Goal: Information Seeking & Learning: Learn about a topic

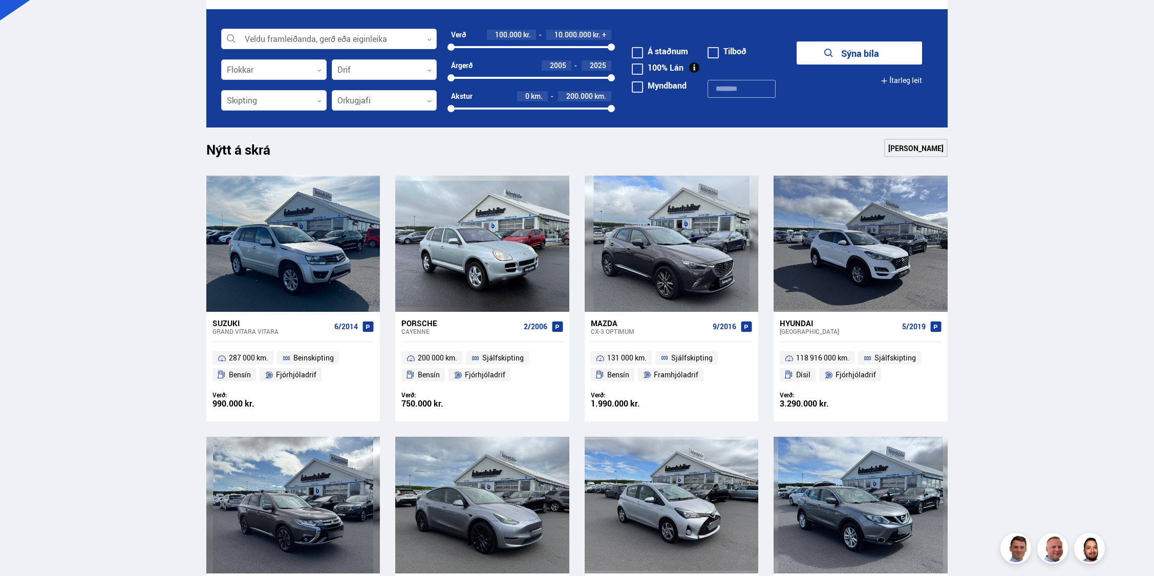
scroll to position [493, 0]
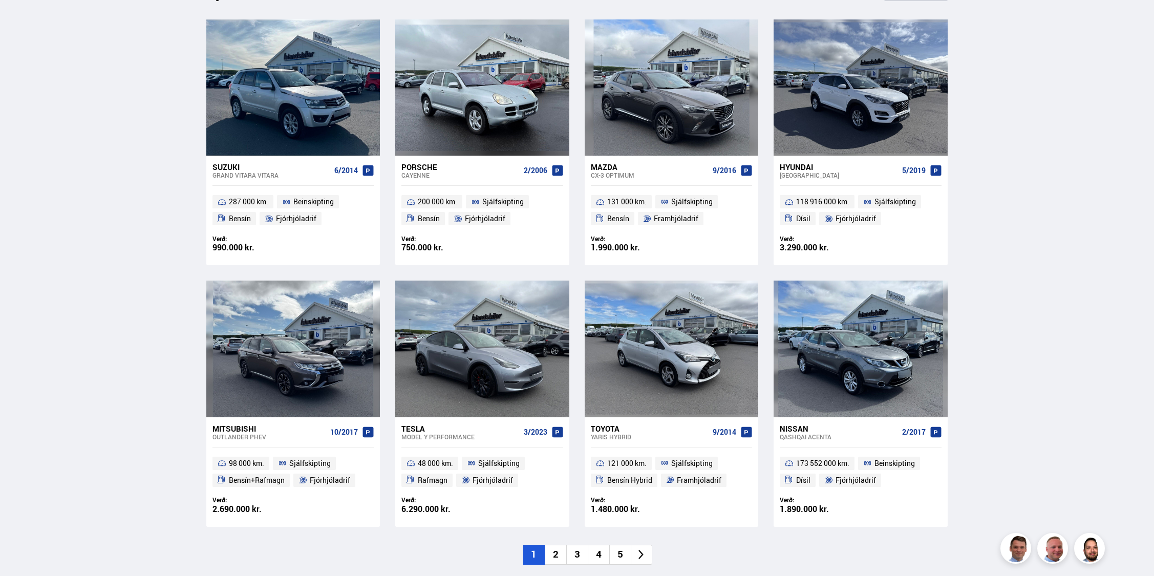
click at [420, 429] on div "Tesla" at bounding box center [460, 428] width 118 height 9
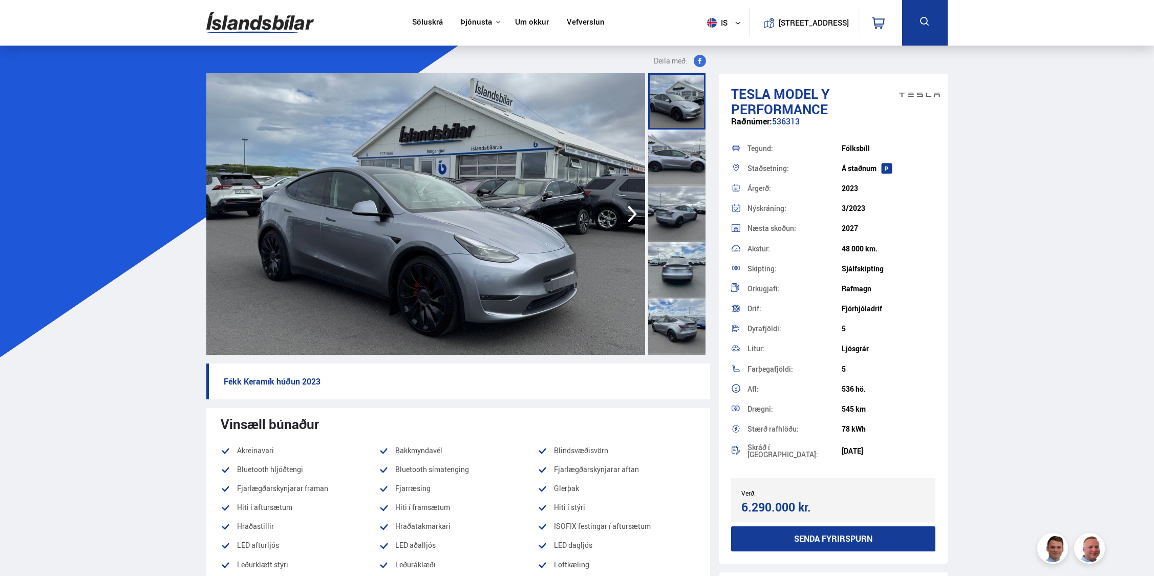
click at [510, 235] on img at bounding box center [425, 214] width 439 height 282
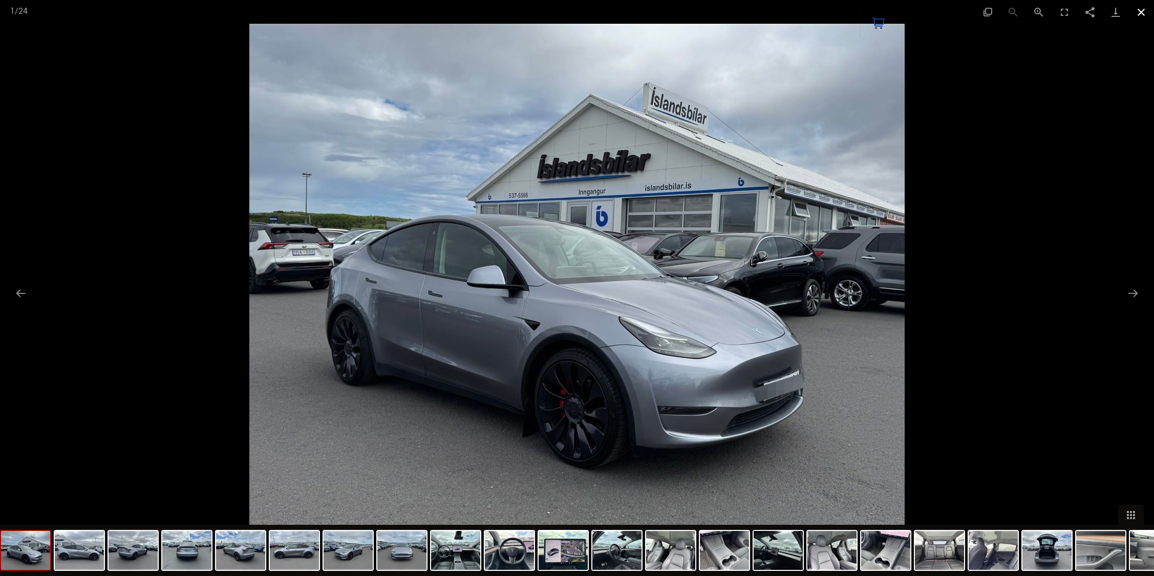
drag, startPoint x: 1136, startPoint y: 13, endPoint x: 1134, endPoint y: 19, distance: 6.0
click at [1138, 13] on button "Close gallery" at bounding box center [1142, 12] width 26 height 24
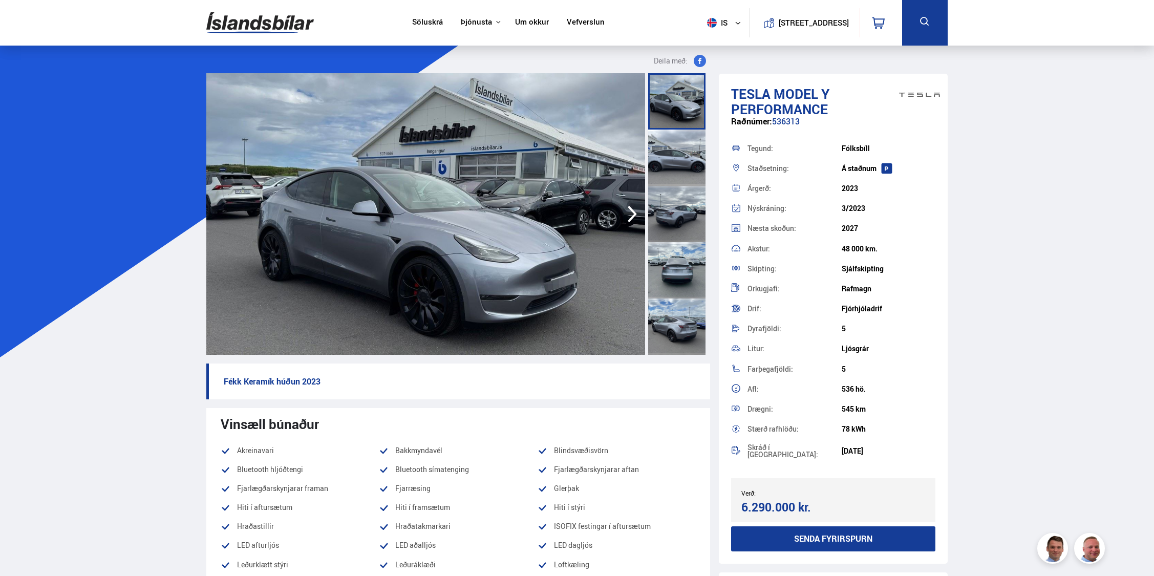
drag, startPoint x: 840, startPoint y: 250, endPoint x: 881, endPoint y: 249, distance: 41.5
click at [881, 249] on div "Akstur: 48 000 km." at bounding box center [833, 249] width 204 height 20
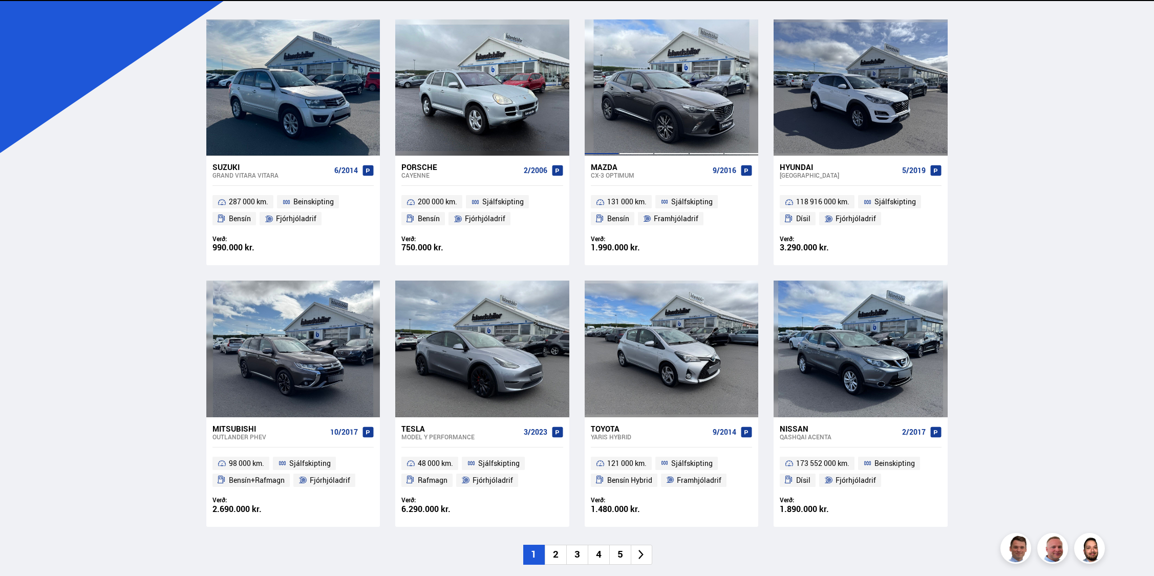
scroll to position [493, 0]
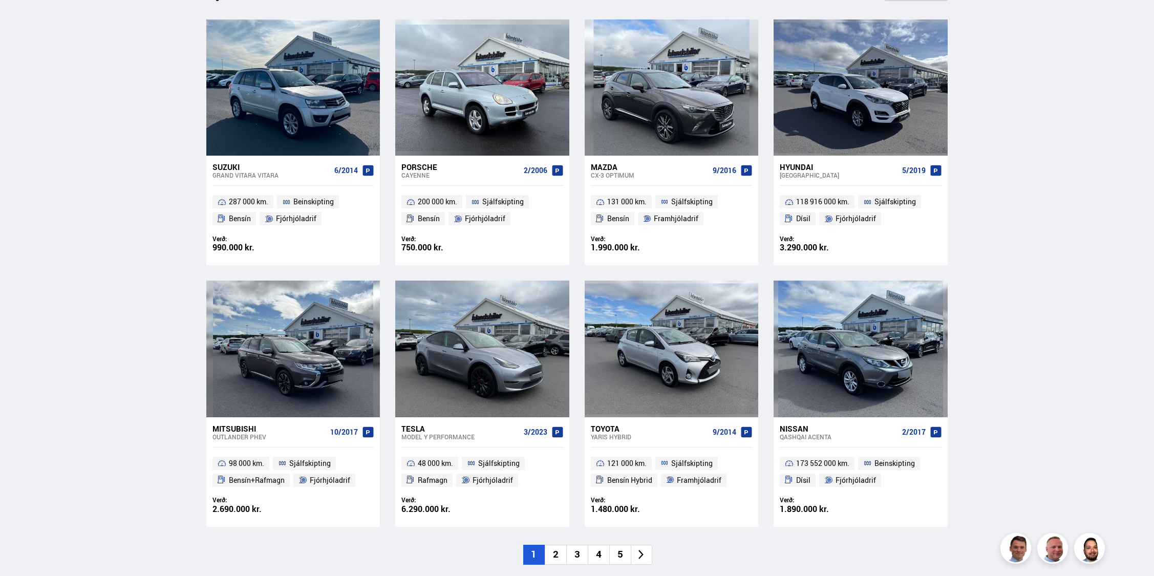
click at [561, 554] on li "2" at bounding box center [556, 555] width 22 height 20
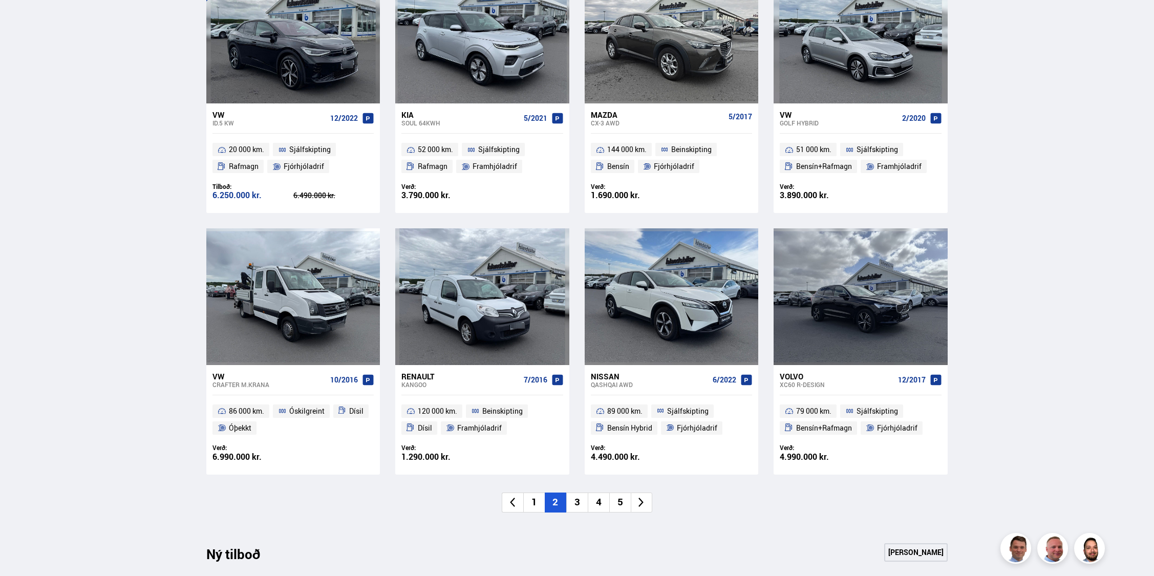
scroll to position [558, 0]
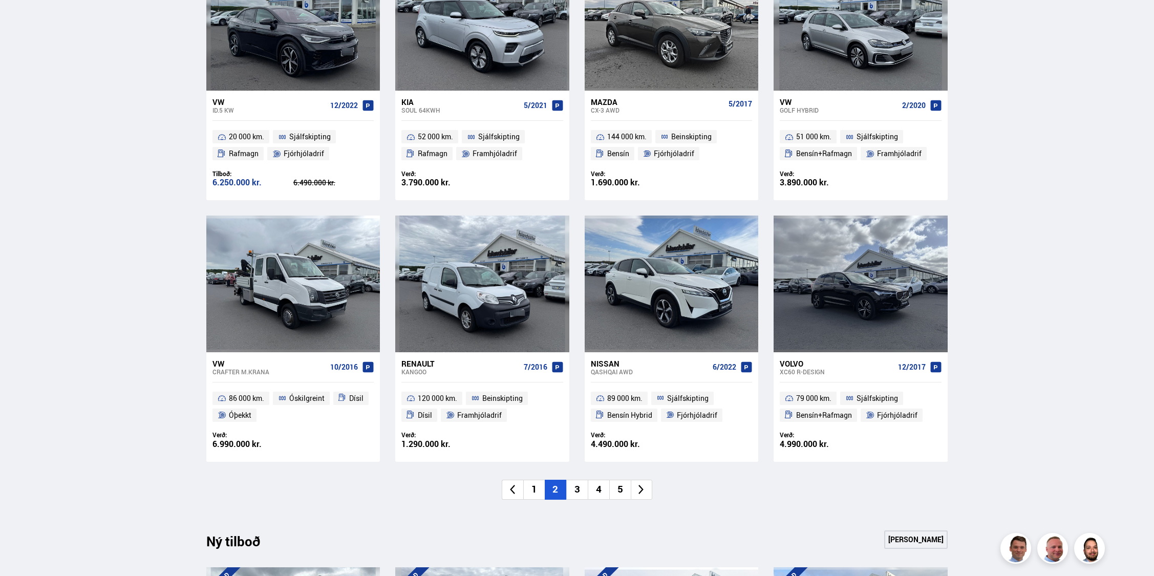
click at [582, 494] on li "3" at bounding box center [577, 490] width 22 height 20
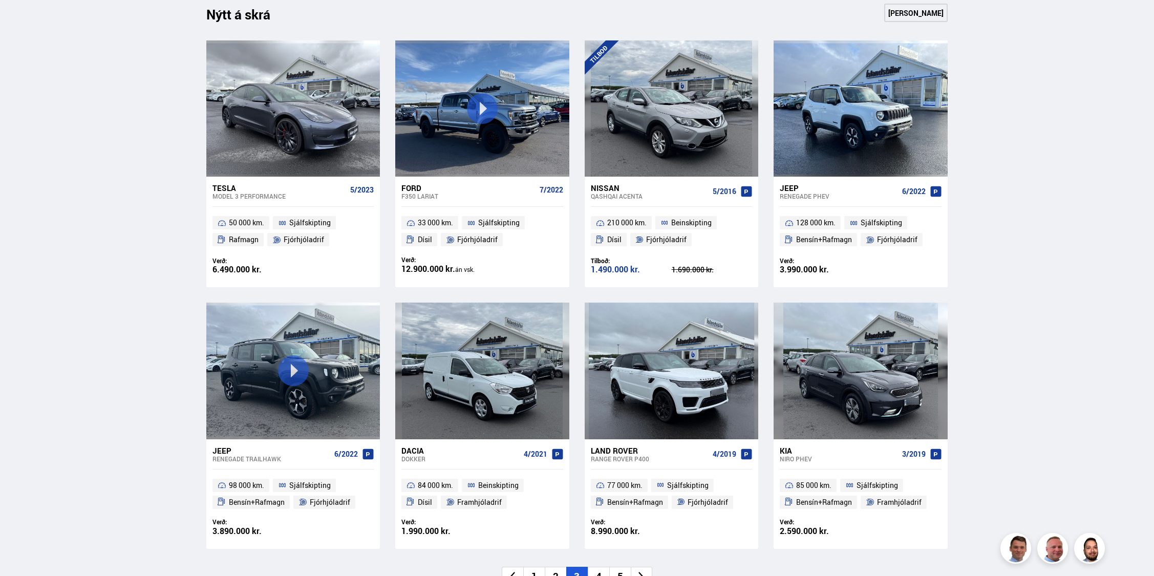
scroll to position [646, 0]
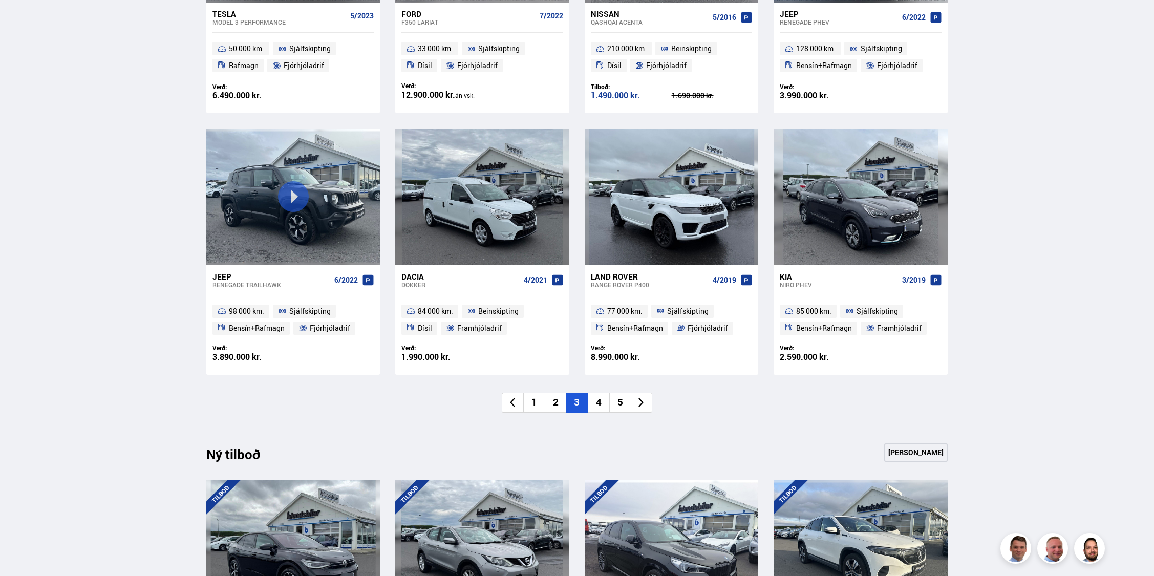
click at [594, 406] on li "4" at bounding box center [599, 403] width 22 height 20
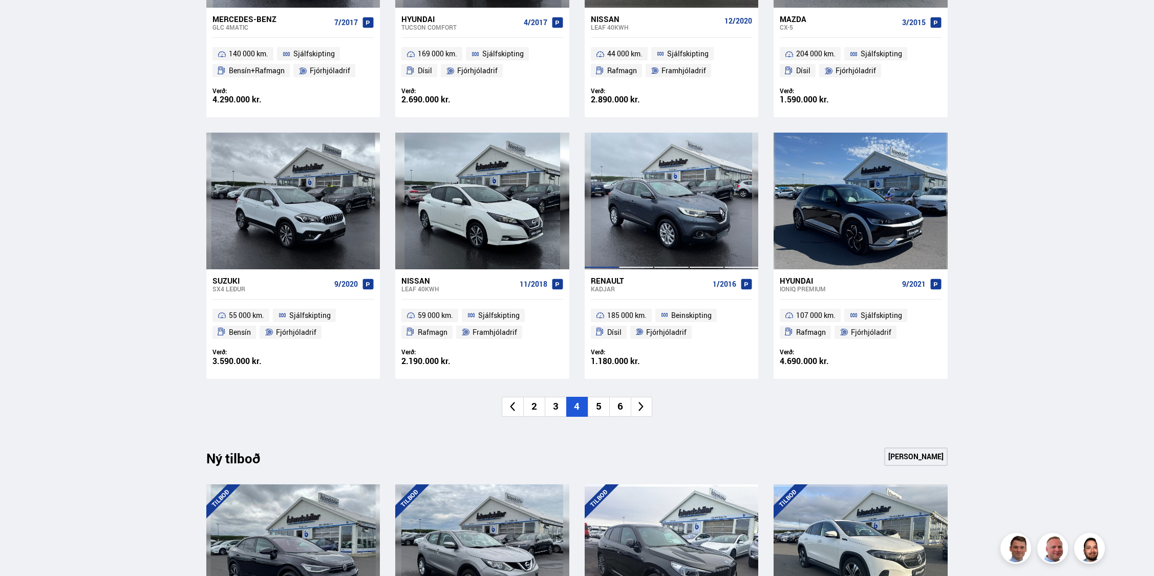
scroll to position [647, 0]
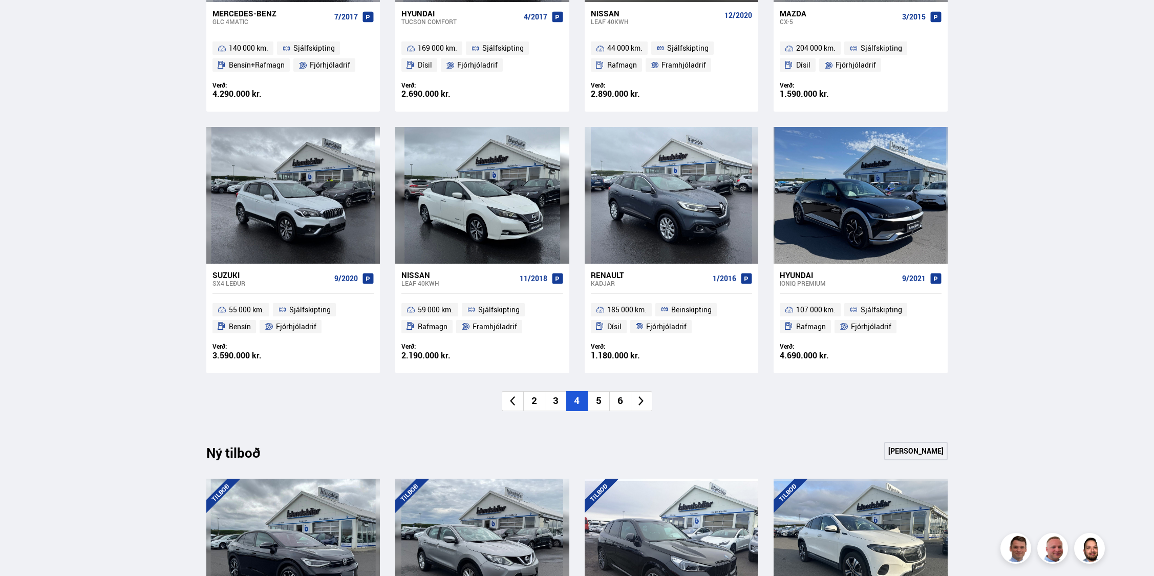
click at [600, 399] on li "5" at bounding box center [599, 401] width 22 height 20
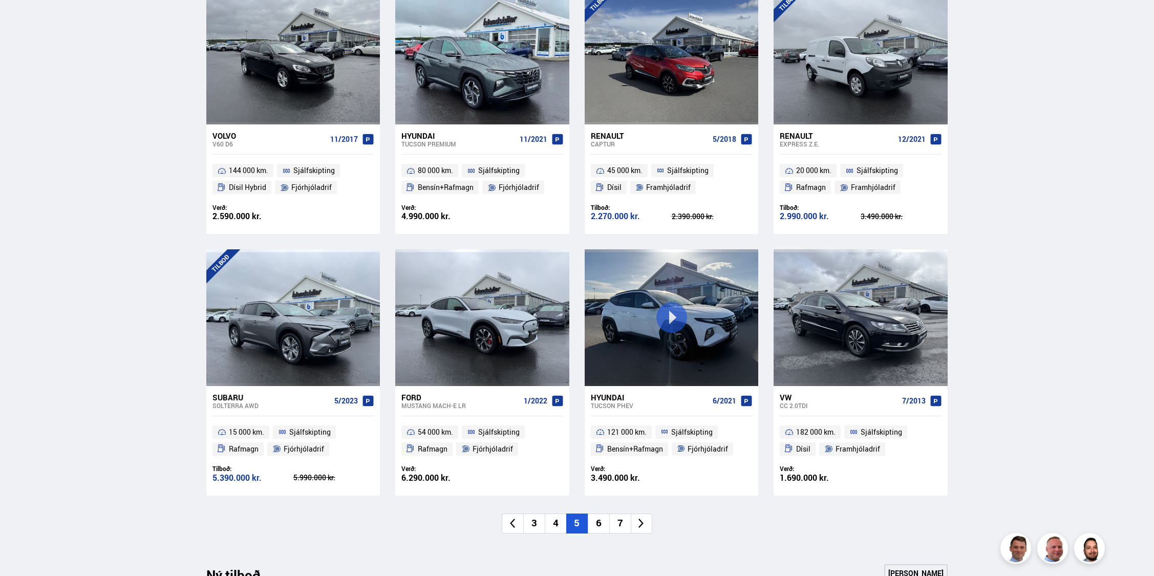
scroll to position [525, 0]
click at [597, 530] on li "6" at bounding box center [599, 523] width 22 height 20
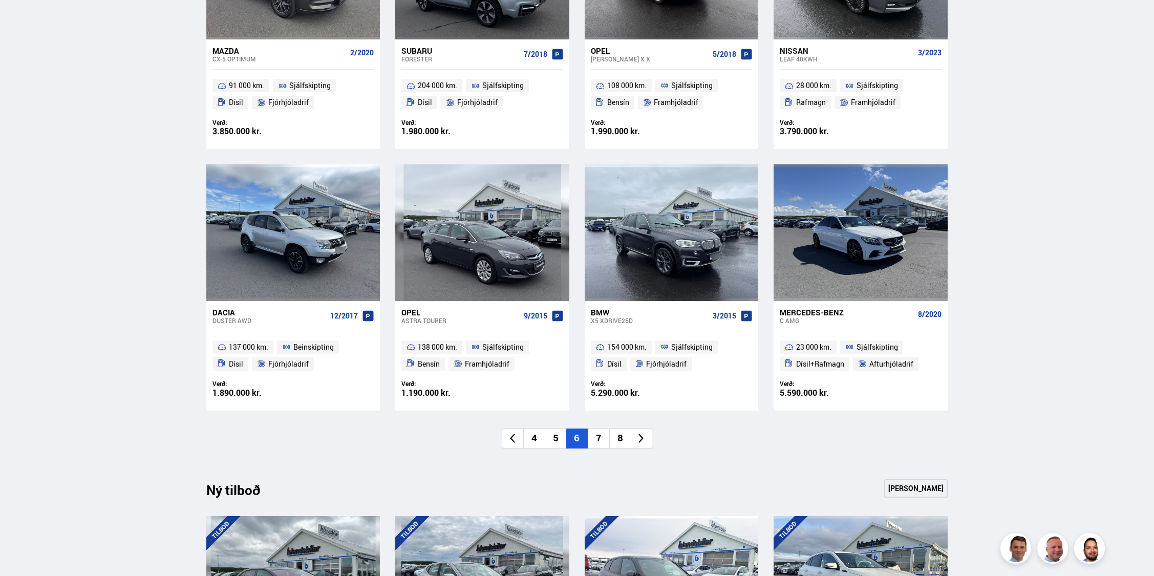
scroll to position [705, 0]
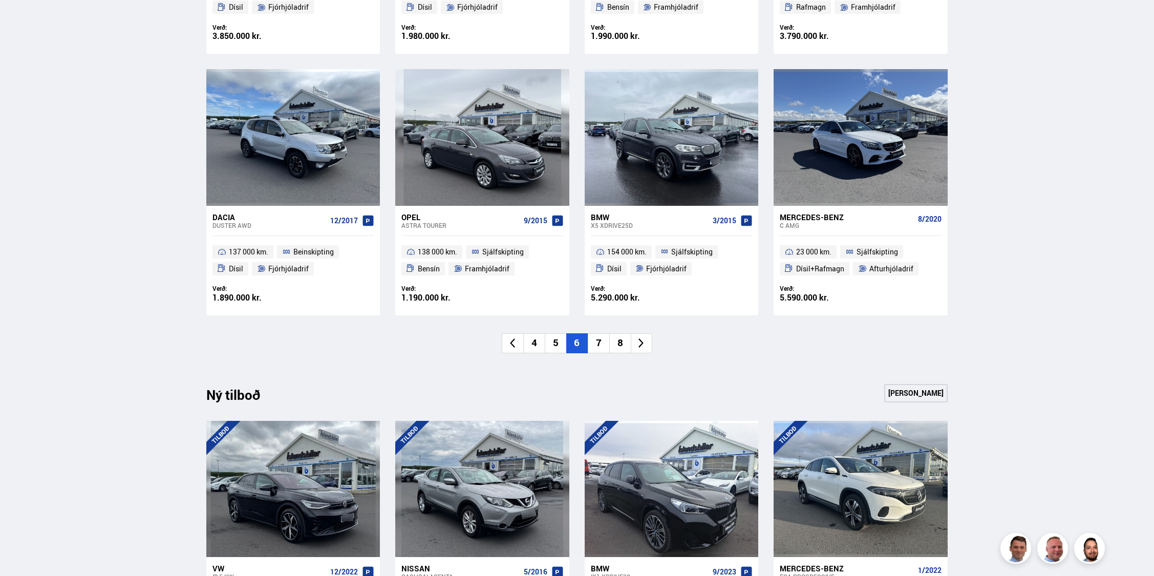
click at [601, 348] on li "7" at bounding box center [599, 343] width 22 height 20
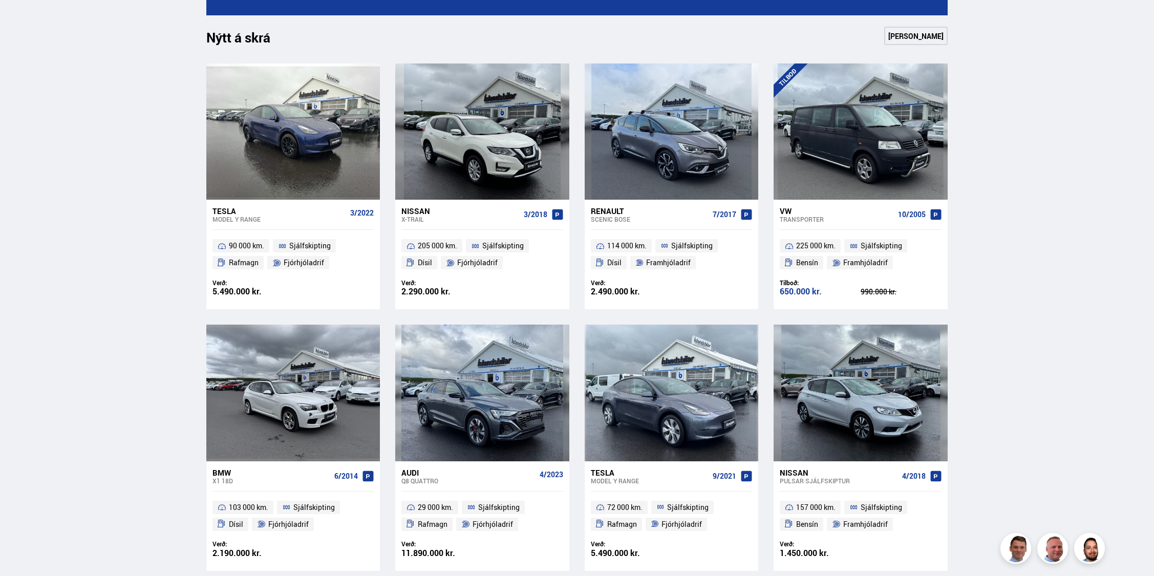
scroll to position [647, 0]
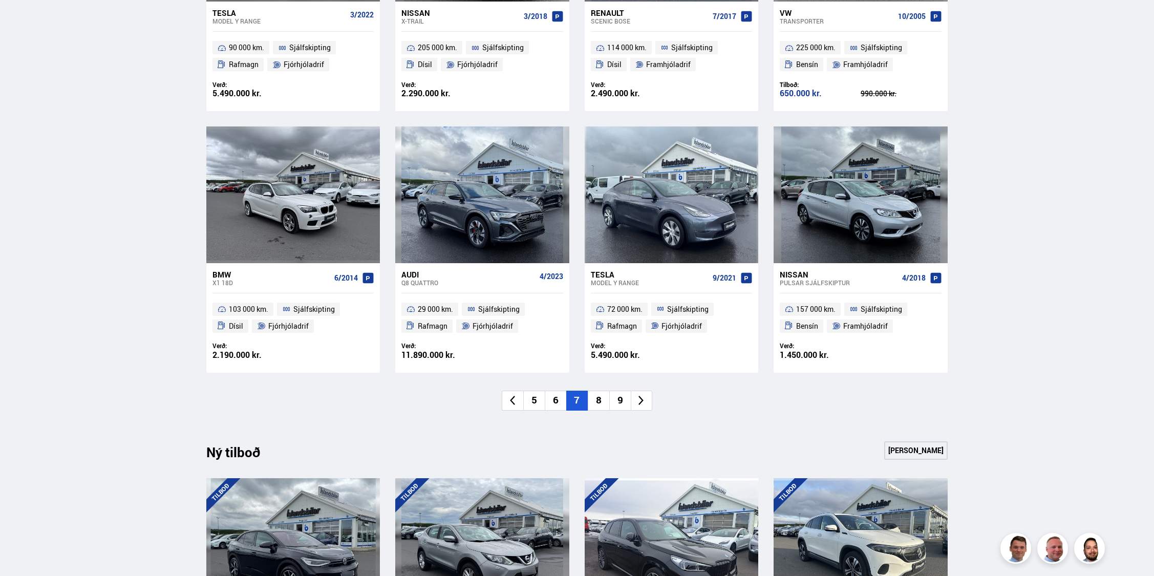
click at [600, 397] on li "8" at bounding box center [599, 401] width 22 height 20
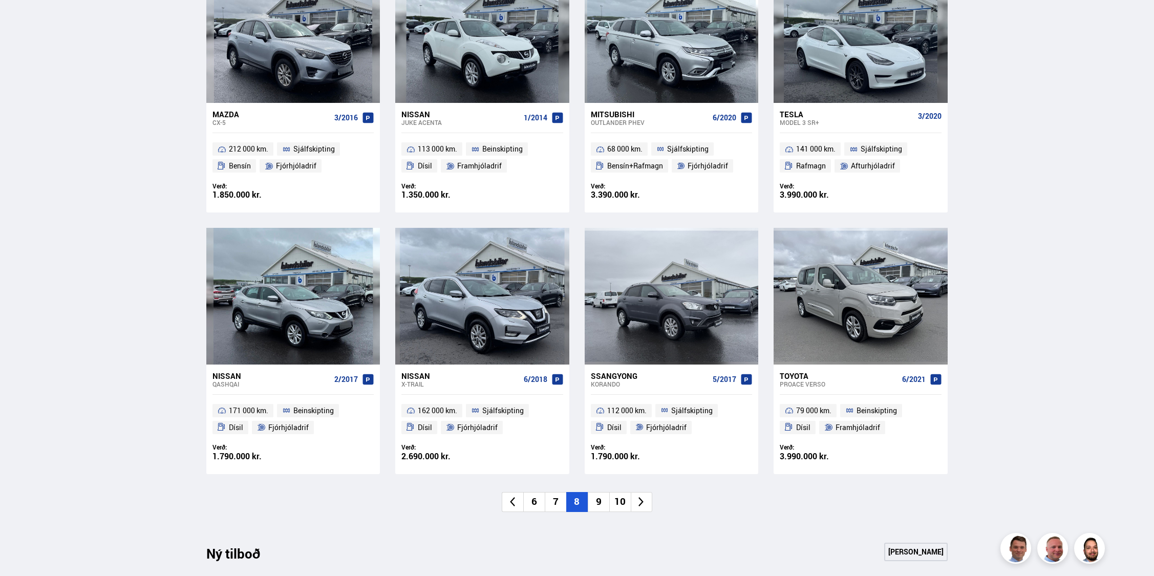
scroll to position [0, 0]
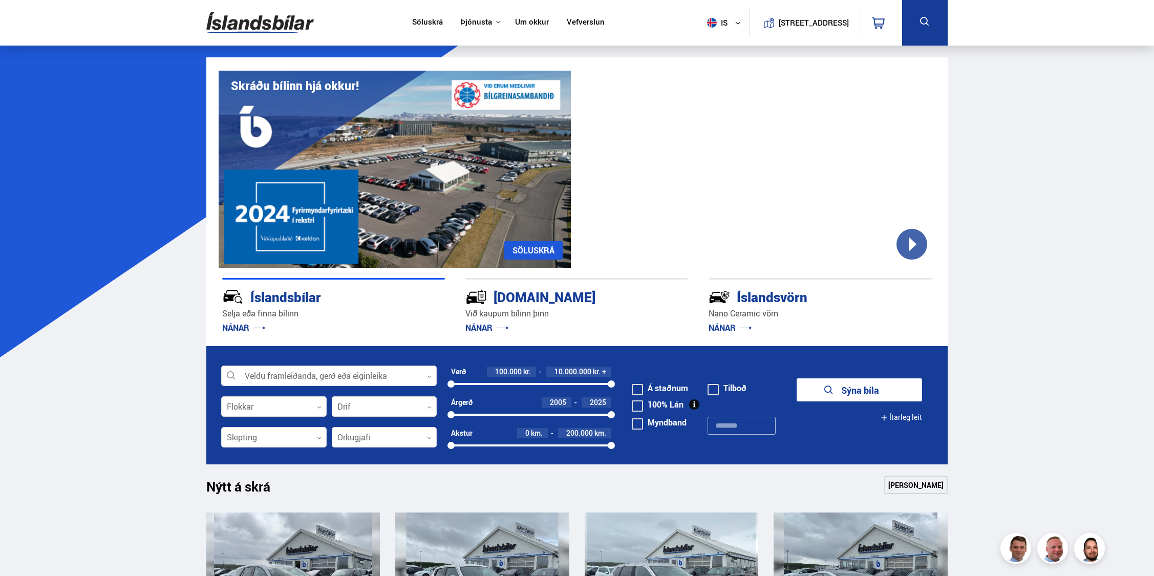
click at [265, 29] on img at bounding box center [260, 22] width 108 height 33
click at [278, 28] on img at bounding box center [260, 22] width 108 height 33
click at [262, 24] on img at bounding box center [260, 22] width 108 height 33
click at [367, 381] on div at bounding box center [329, 376] width 216 height 20
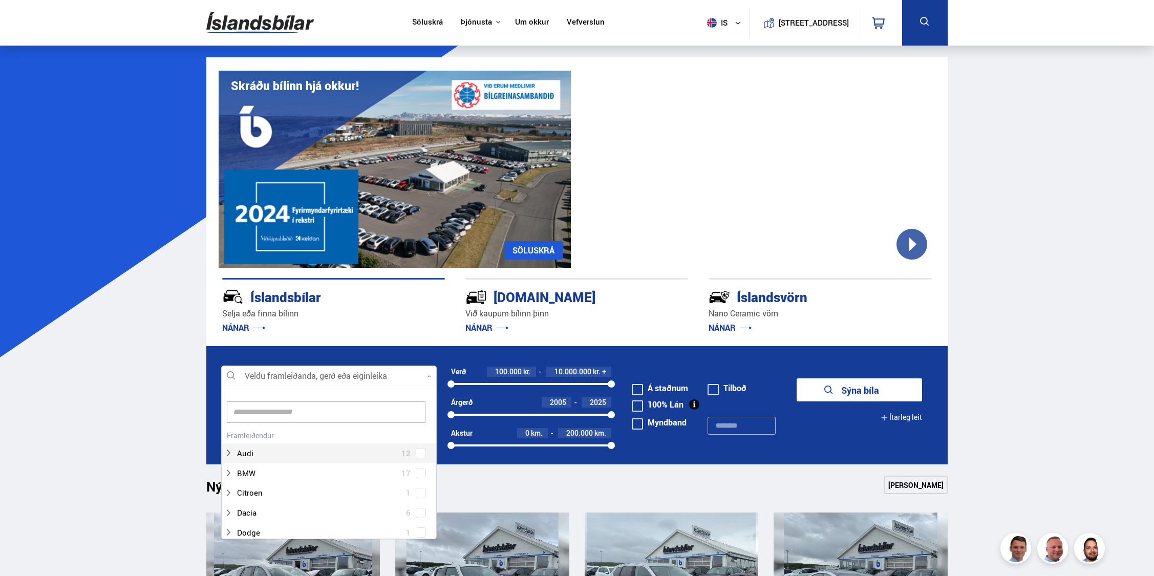
scroll to position [153, 213]
type input "***"
click at [264, 530] on div at bounding box center [339, 532] width 189 height 15
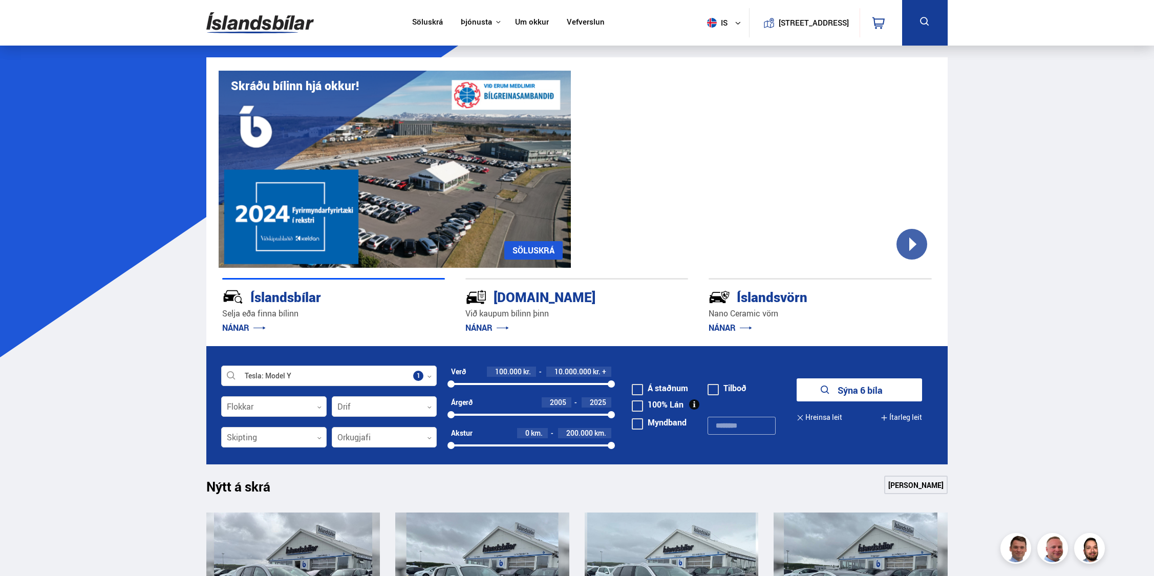
click at [862, 397] on button "Sýna 6 bíla" at bounding box center [859, 389] width 125 height 23
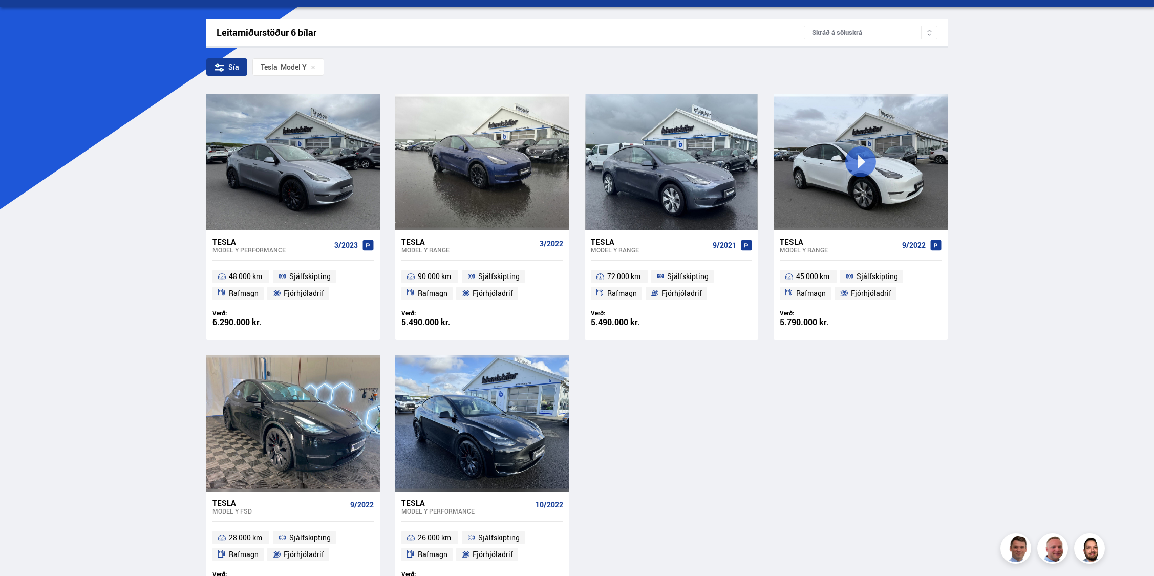
scroll to position [142, 0]
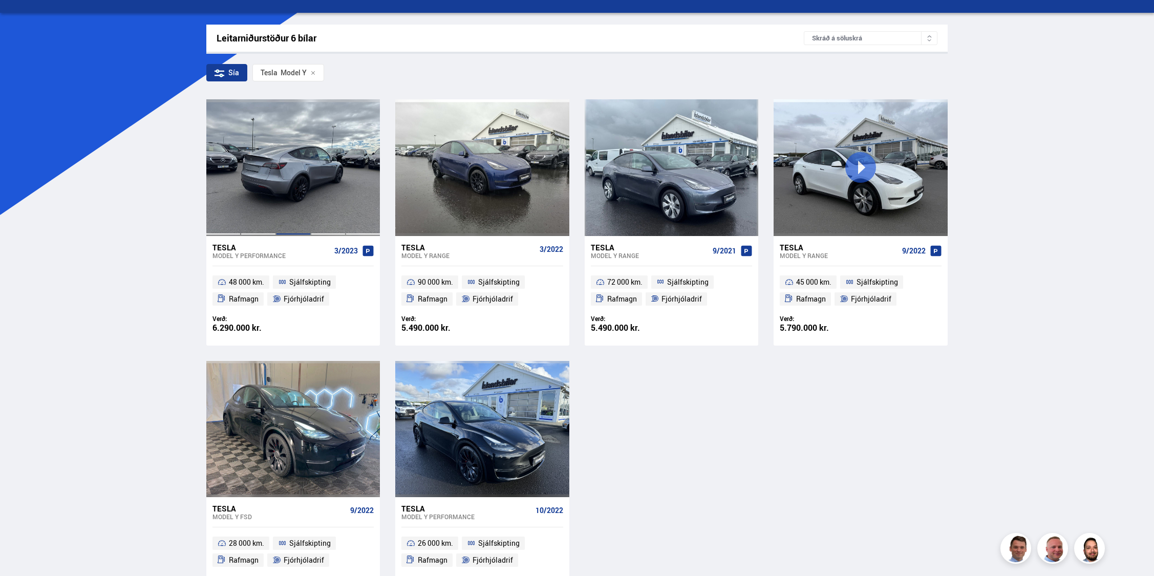
click at [286, 176] on div at bounding box center [293, 167] width 35 height 136
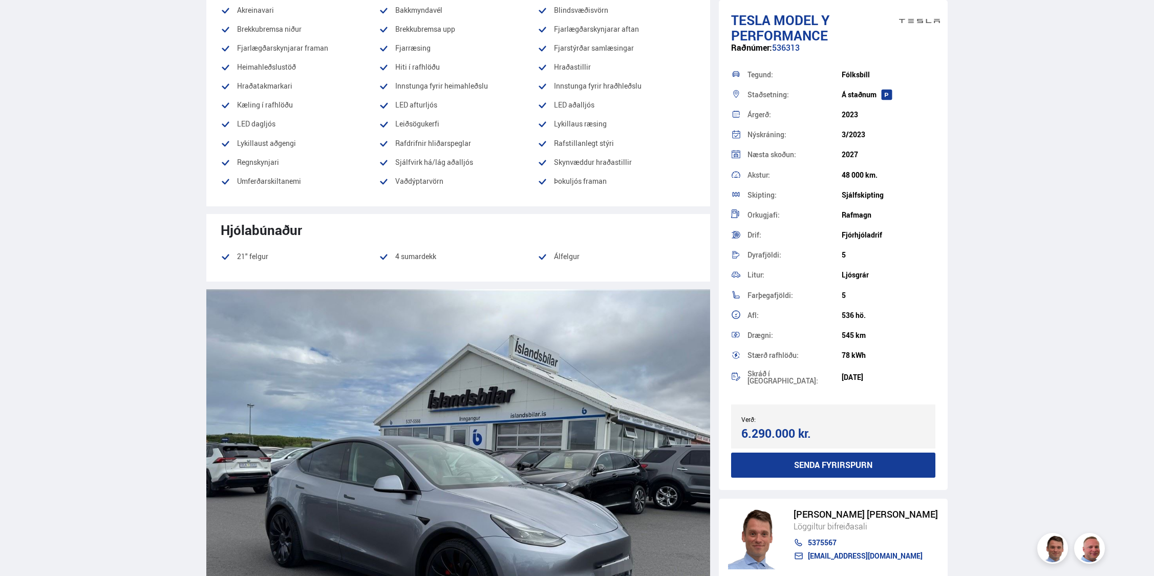
scroll to position [1013, 0]
